Goal: Transaction & Acquisition: Purchase product/service

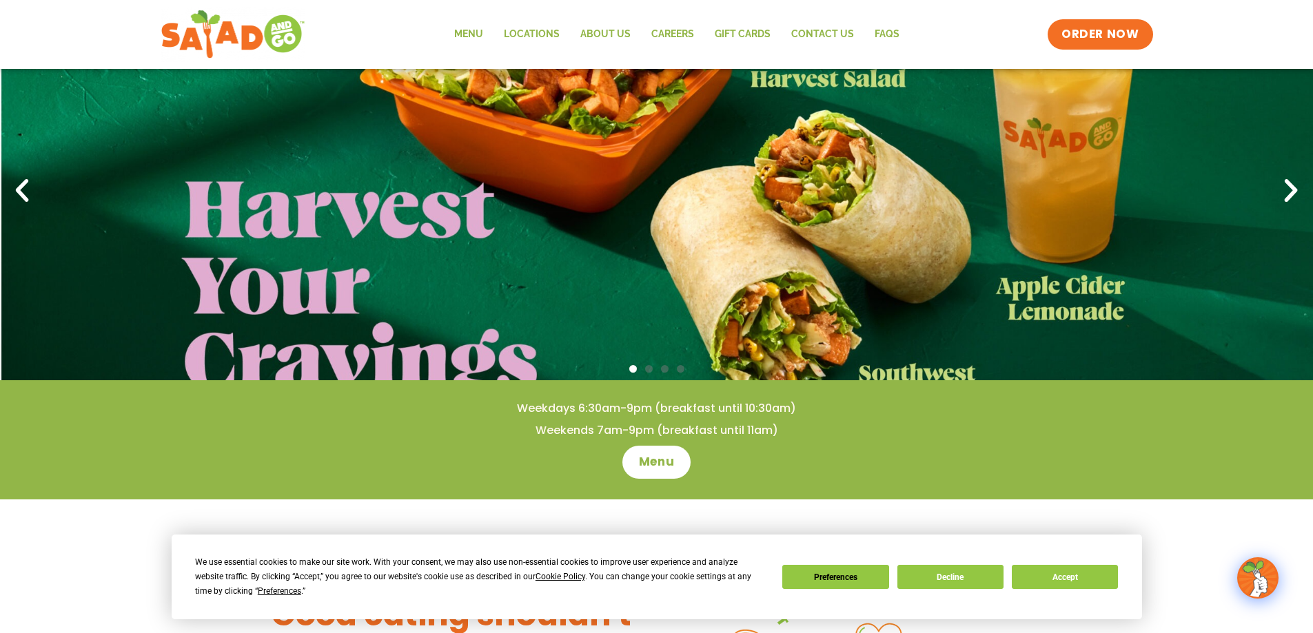
scroll to position [138, 0]
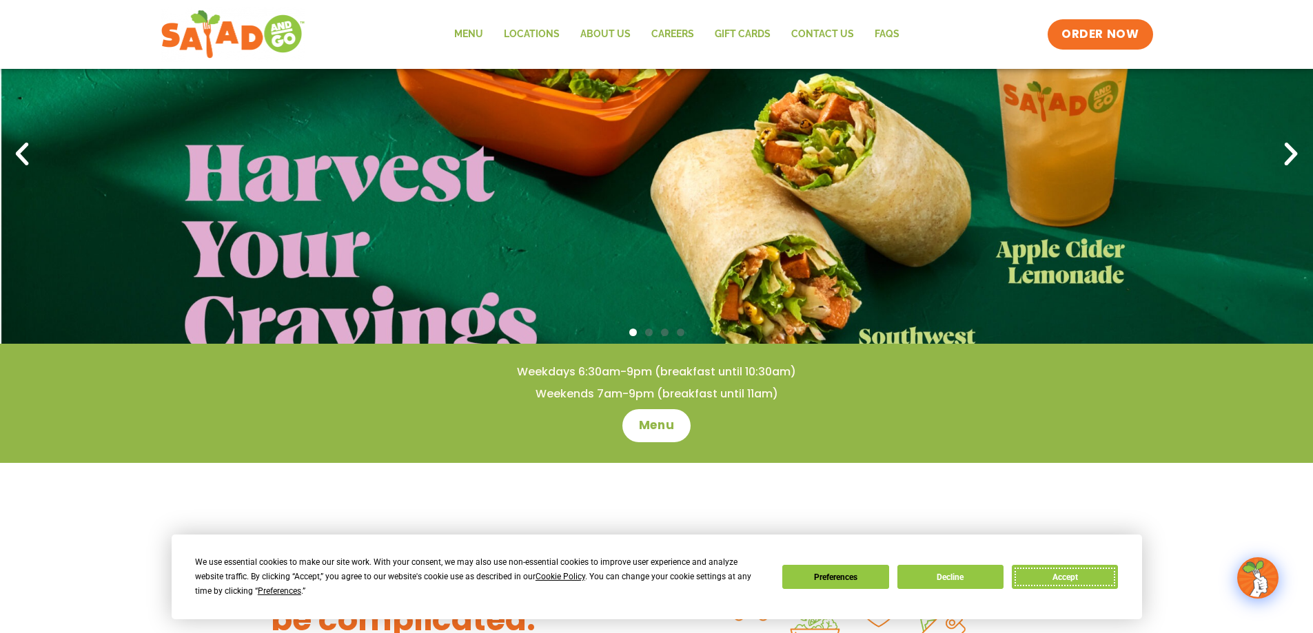
click at [1096, 578] on button "Accept" at bounding box center [1064, 577] width 106 height 24
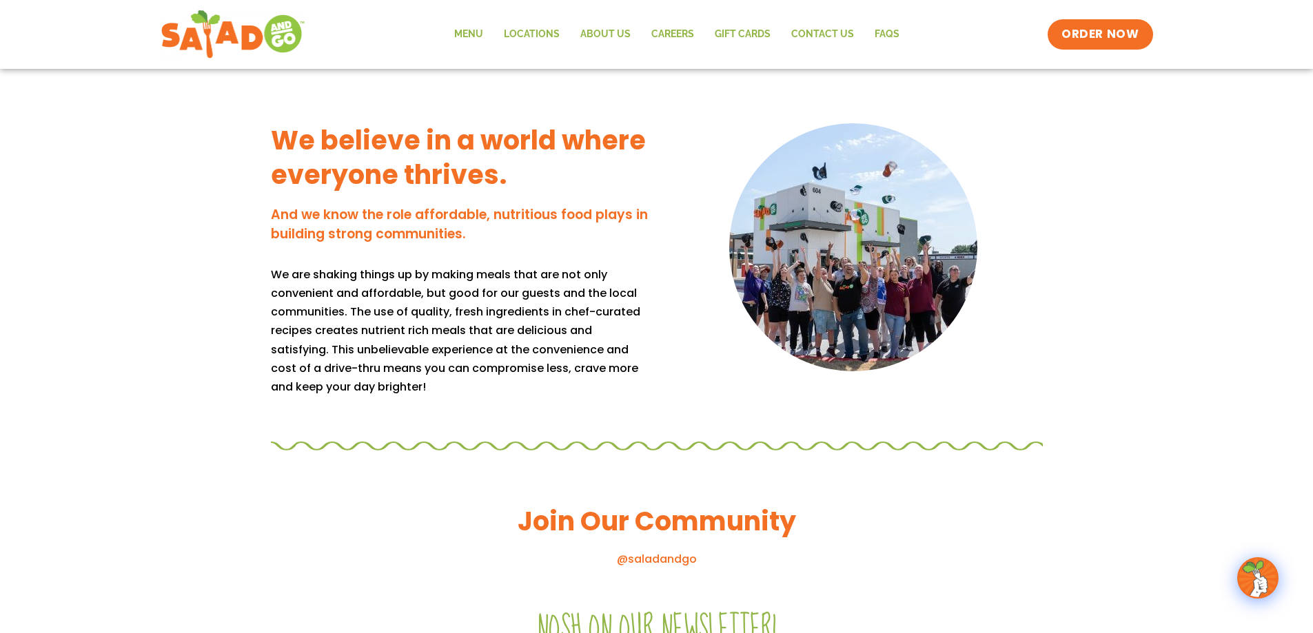
scroll to position [1171, 0]
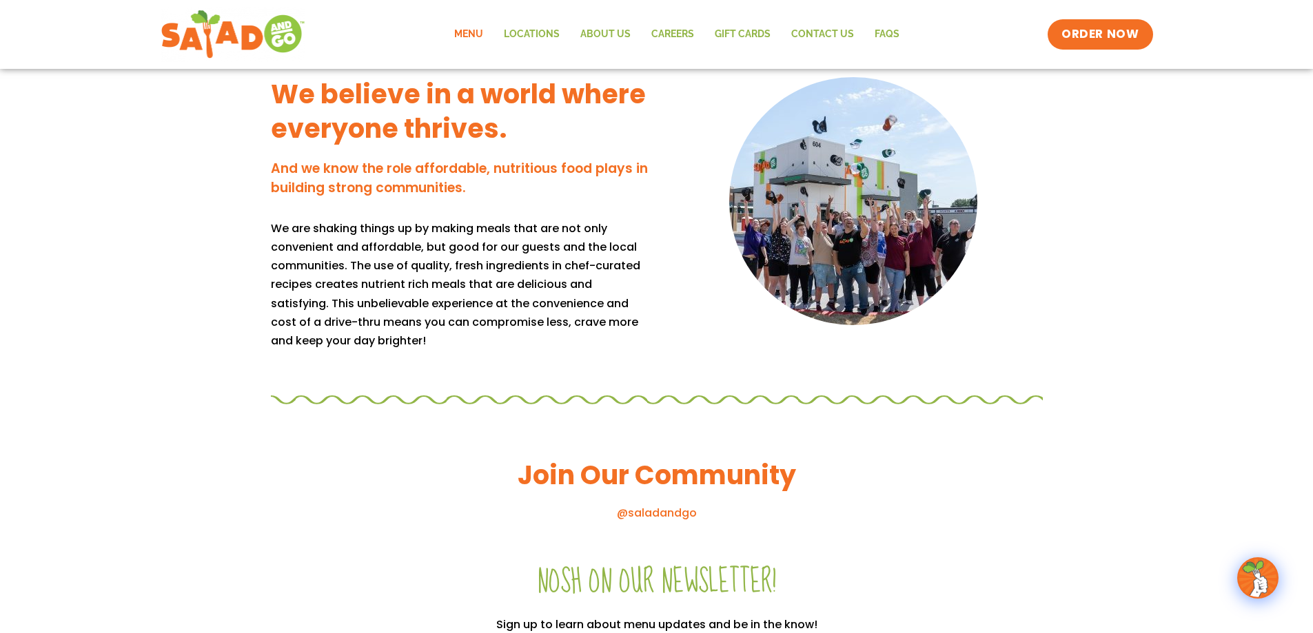
click at [478, 31] on link "Menu" at bounding box center [469, 35] width 50 height 32
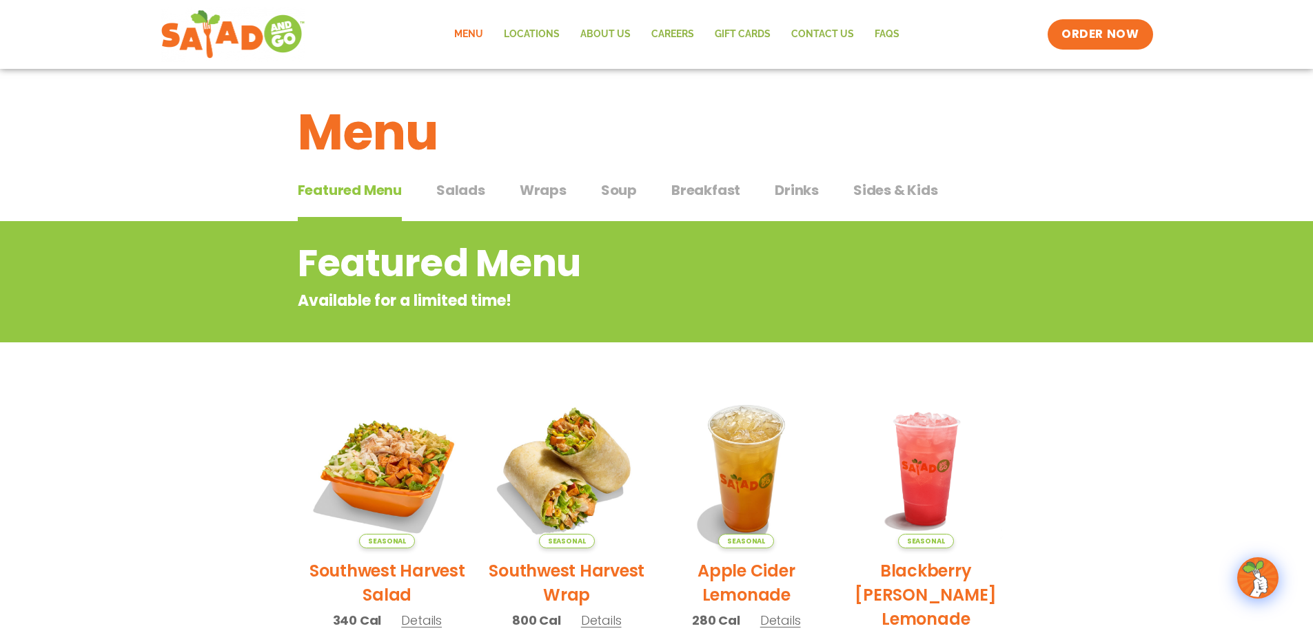
click at [486, 203] on div "Featured Menu Featured Menu Salads Salads Wraps Wraps Soup Soup Breakfast Break…" at bounding box center [657, 198] width 718 height 47
click at [477, 192] on span "Salads" at bounding box center [460, 190] width 49 height 21
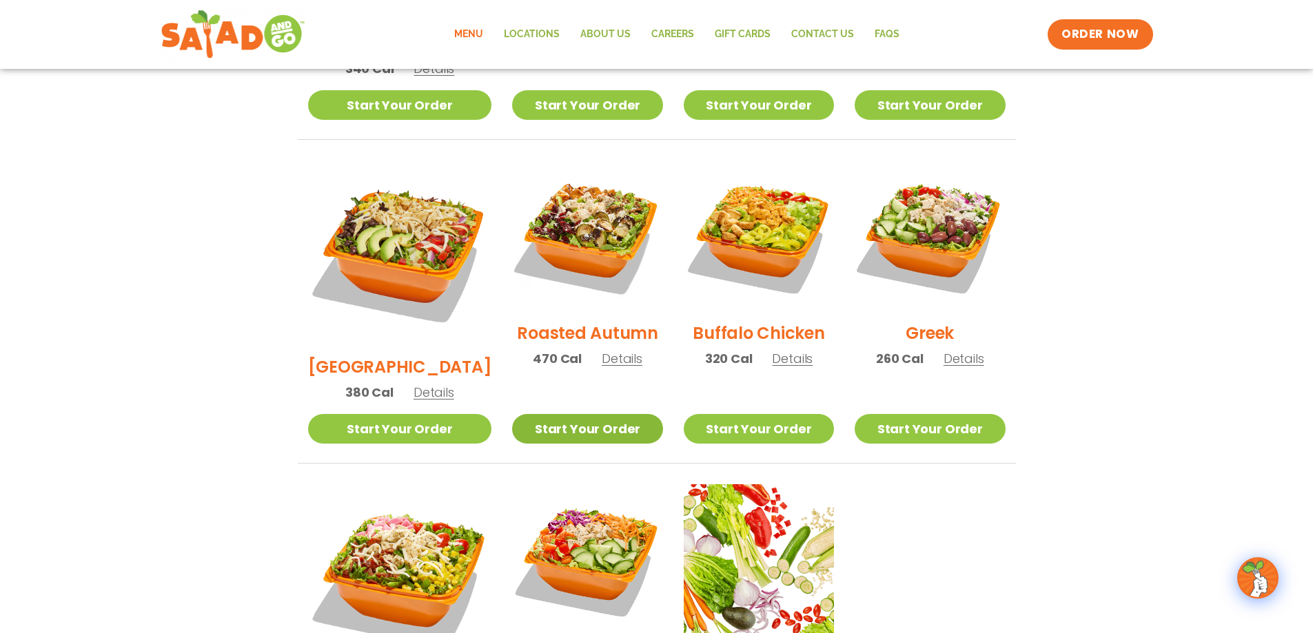
scroll to position [620, 0]
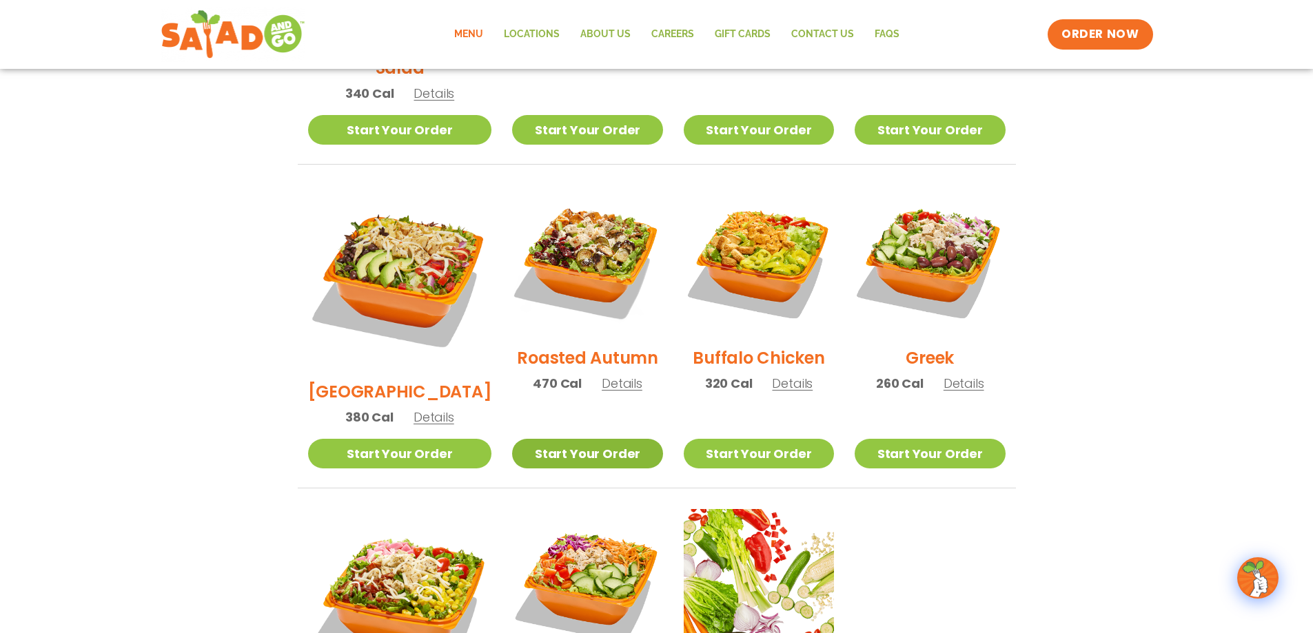
click at [584, 439] on link "Start Your Order" at bounding box center [587, 454] width 150 height 30
click at [601, 375] on span "Details" at bounding box center [621, 383] width 41 height 17
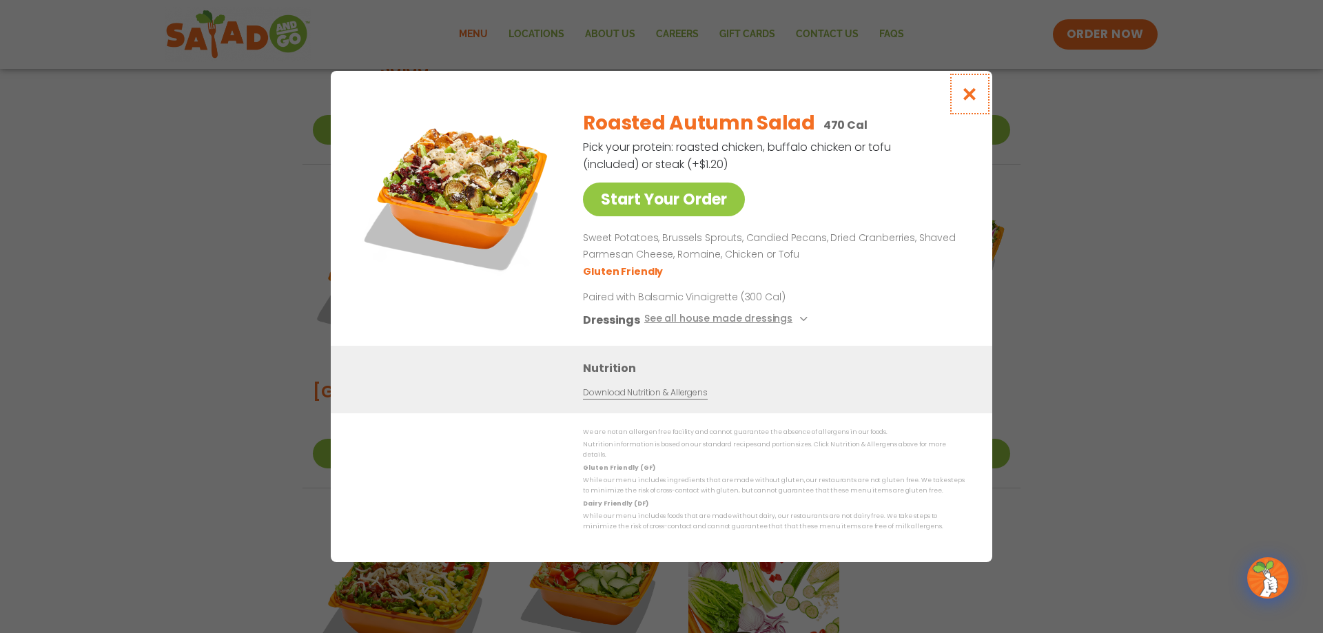
click at [971, 101] on icon "Close modal" at bounding box center [969, 94] width 17 height 14
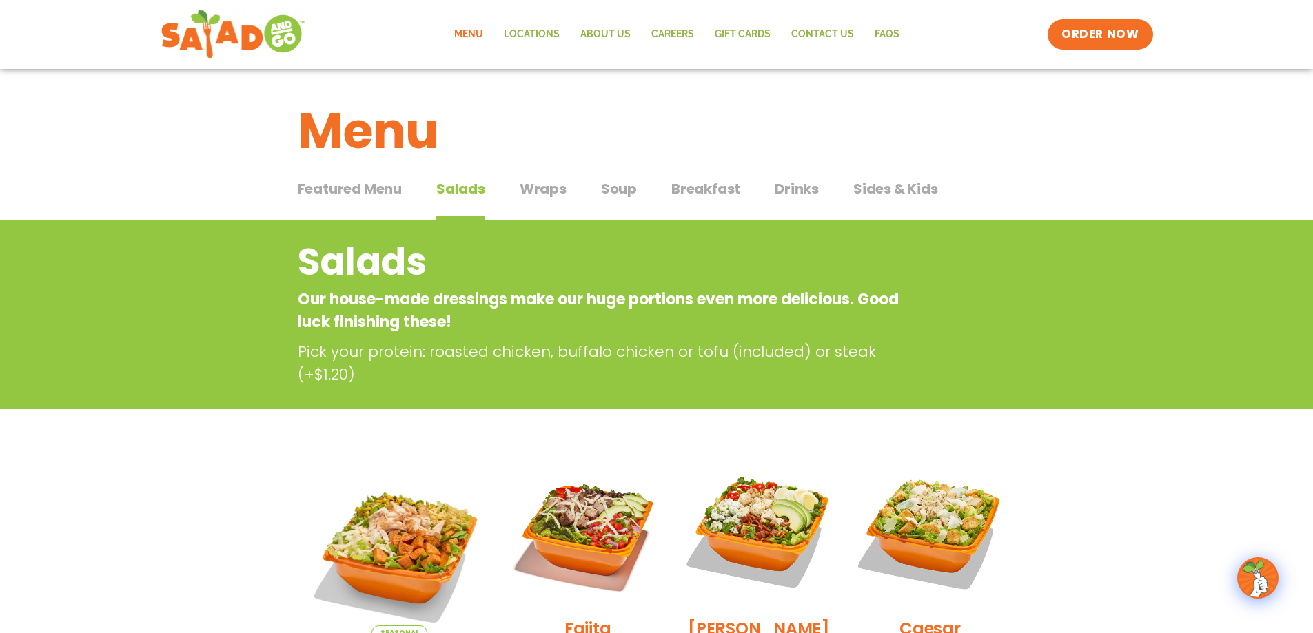
scroll to position [0, 0]
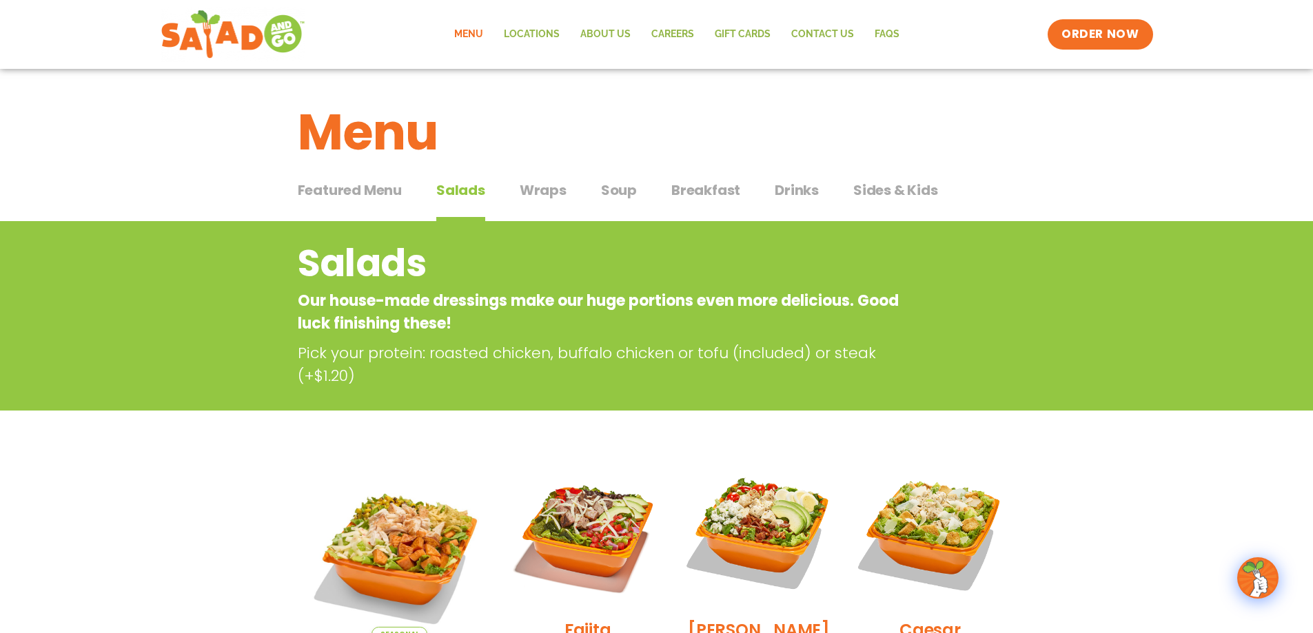
click at [538, 186] on span "Wraps" at bounding box center [542, 190] width 47 height 21
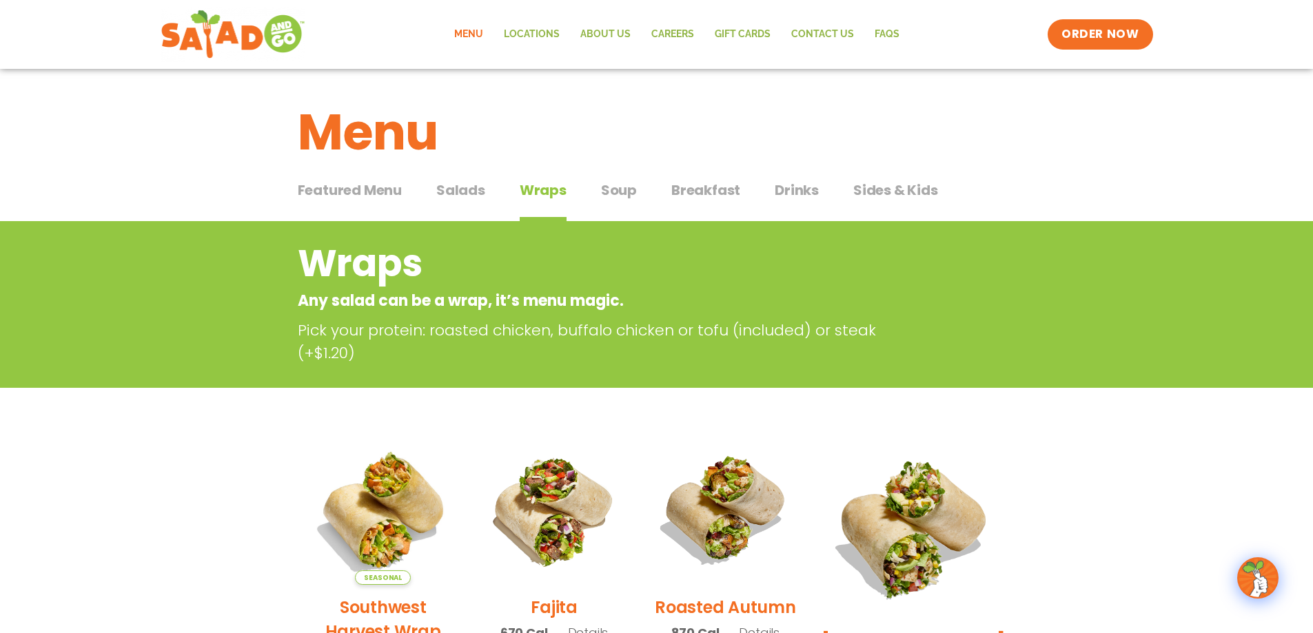
click at [623, 204] on button "Soup Soup" at bounding box center [619, 201] width 36 height 42
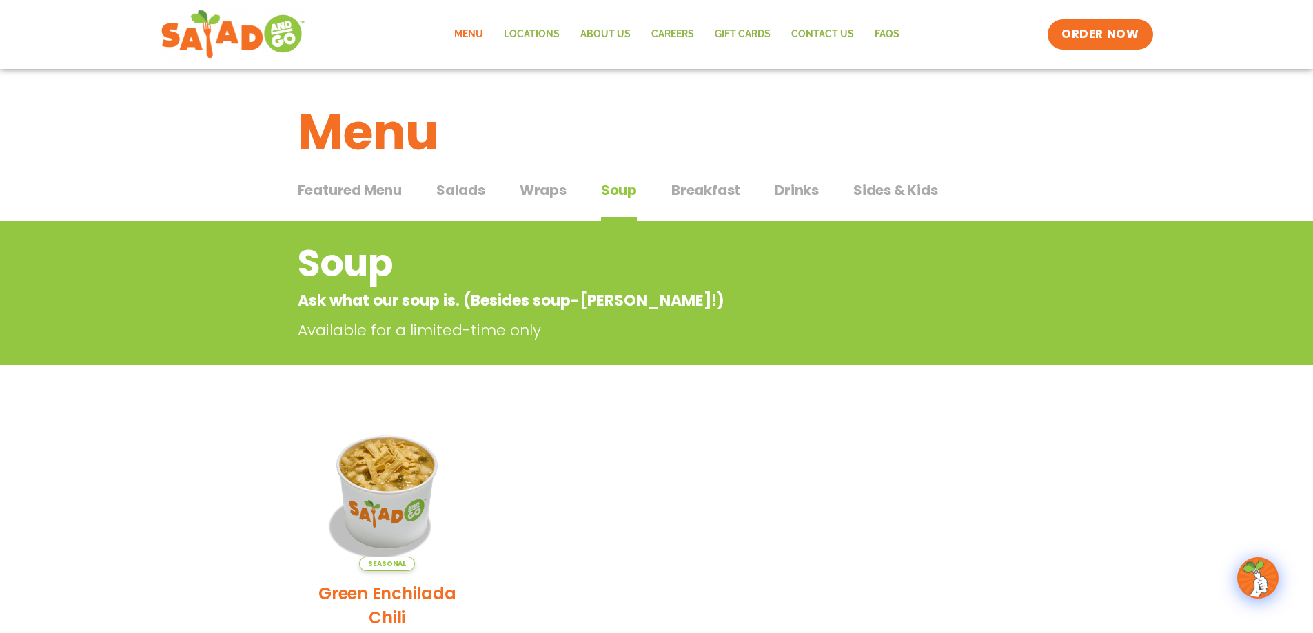
click at [707, 194] on span "Breakfast" at bounding box center [705, 190] width 69 height 21
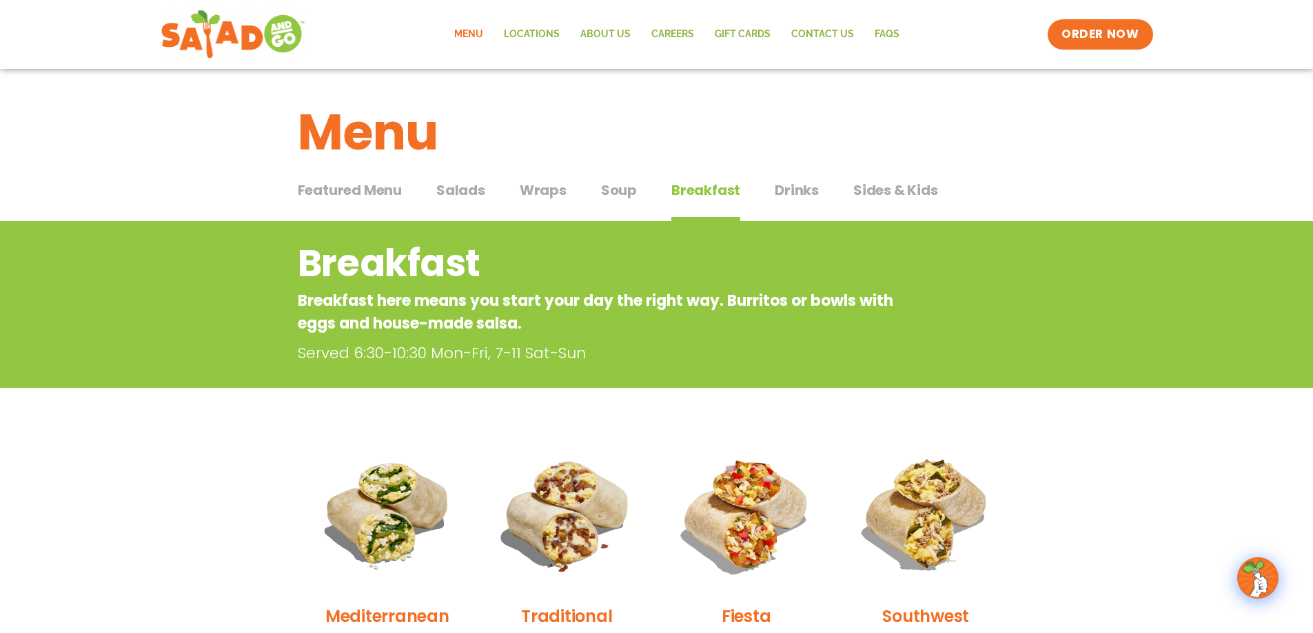
click at [857, 189] on span "Sides & Kids" at bounding box center [895, 190] width 85 height 21
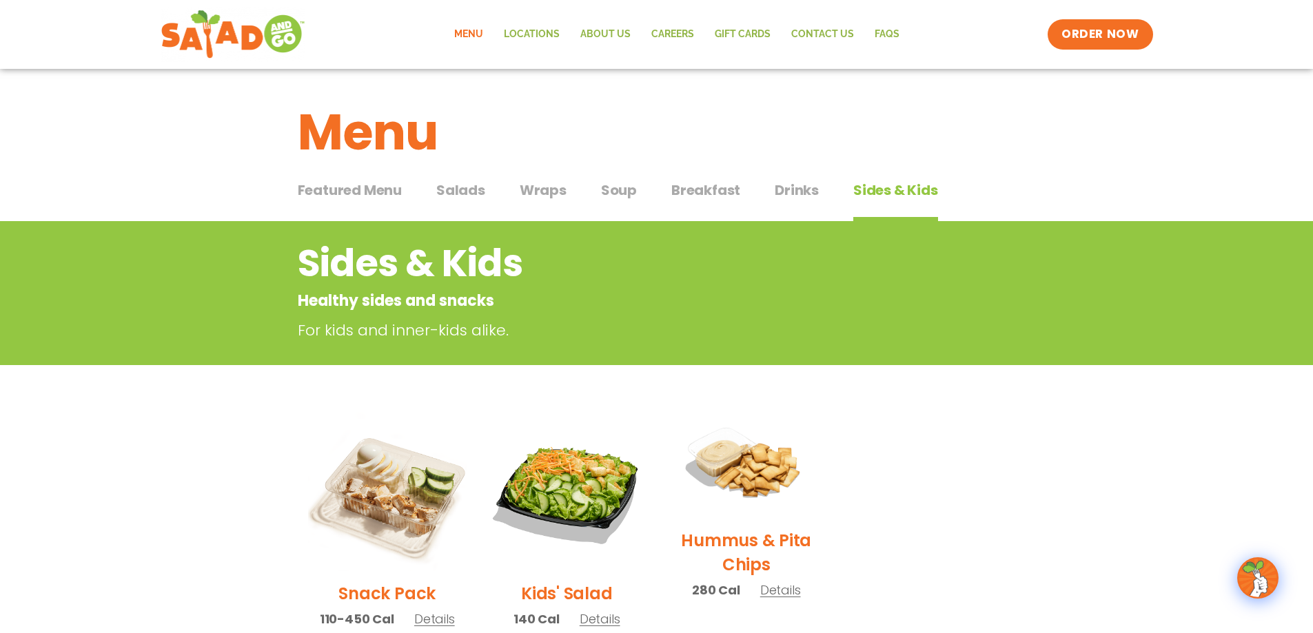
click at [787, 187] on span "Drinks" at bounding box center [796, 190] width 44 height 21
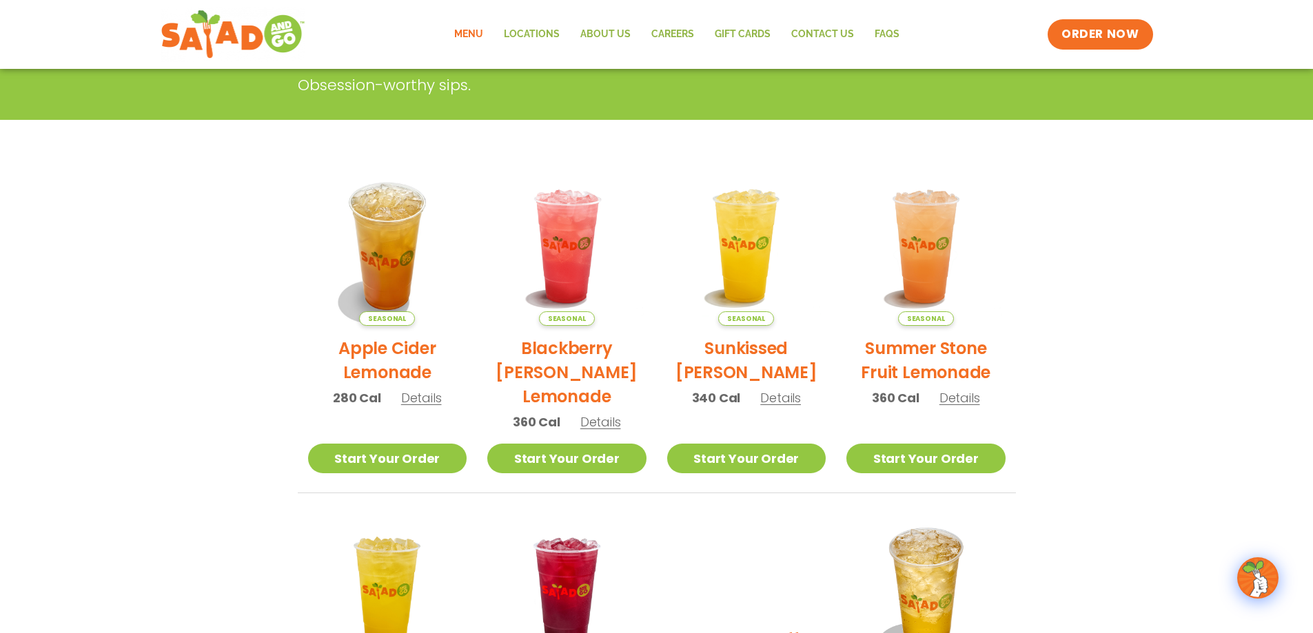
scroll to position [207, 0]
